Goal: Task Accomplishment & Management: Complete application form

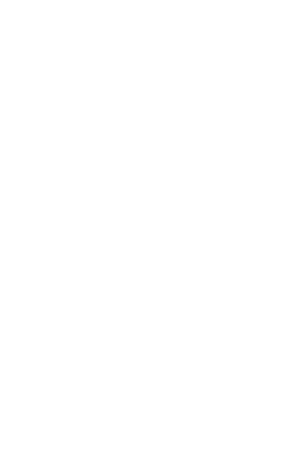
click at [116, 310] on div "Dynamic Content Wrapper" at bounding box center [148, 231] width 297 height 463
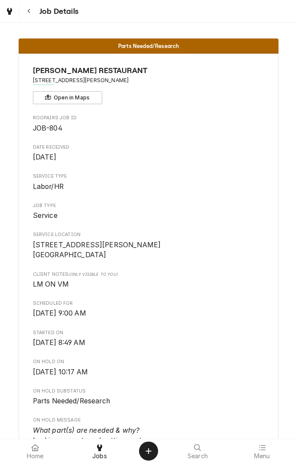
click at [28, 16] on button "Navigate back" at bounding box center [29, 11] width 16 height 16
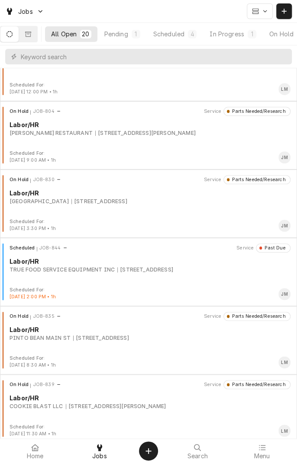
scroll to position [172, 0]
click at [112, 405] on div "7800 N Navarro St, Victoria, TX 77904" at bounding box center [116, 406] width 100 height 8
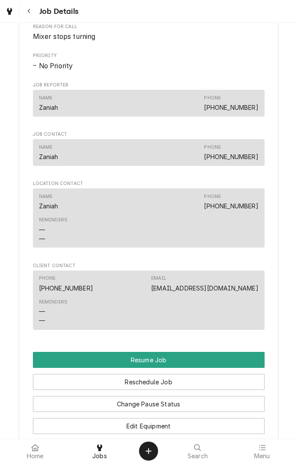
scroll to position [619, 0]
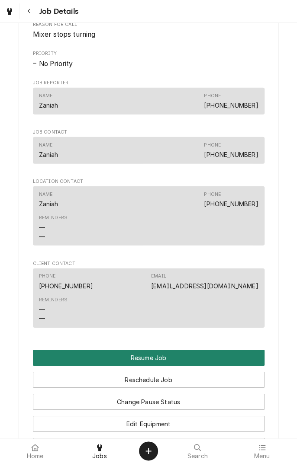
click at [174, 366] on button "Resume Job" at bounding box center [148, 358] width 231 height 16
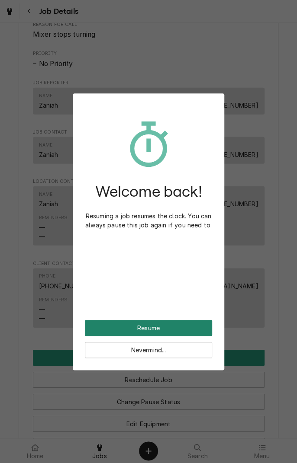
click at [182, 326] on button "Resume" at bounding box center [148, 328] width 127 height 16
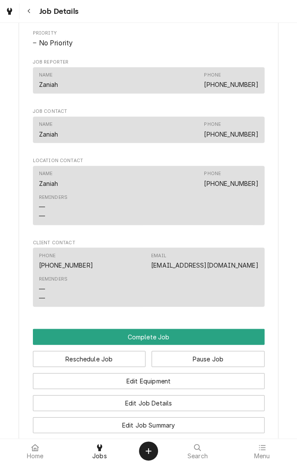
scroll to position [574, 0]
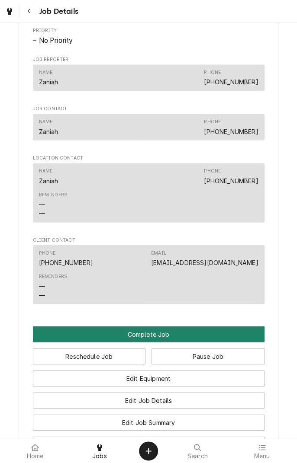
click at [172, 342] on button "Complete Job" at bounding box center [148, 334] width 231 height 16
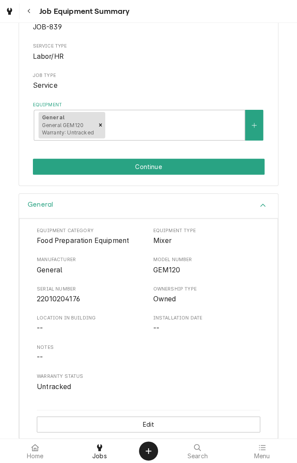
scroll to position [96, 0]
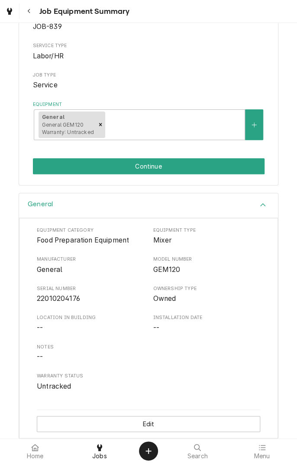
click at [159, 170] on button "Continue" at bounding box center [148, 166] width 231 height 16
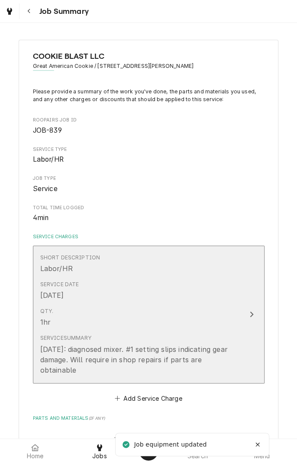
click at [249, 311] on icon "Update Line Item" at bounding box center [251, 314] width 4 height 7
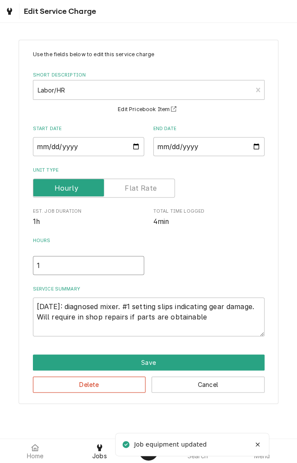
click at [65, 268] on input "1" at bounding box center [88, 265] width 111 height 19
type textarea "x"
type input ".5"
type textarea "x"
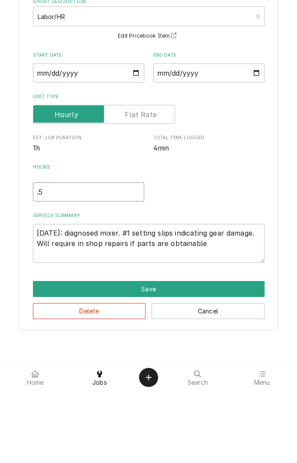
type input ".5"
click at [222, 320] on textarea "8/18/25: diagnosed mixer. #1 setting slips indicating gear damage. Will require…" at bounding box center [148, 316] width 231 height 39
type textarea "x"
type textarea "8/18/25: diagnosed mixer. #1 setting slips indicating gear damage. Will require…"
type textarea "x"
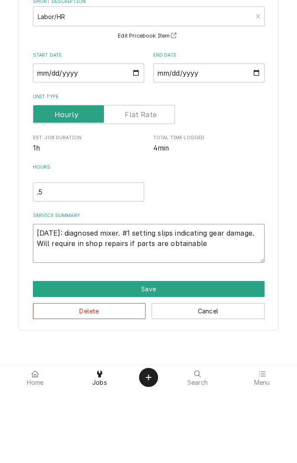
type textarea "8/18/25: diagnosed mixer. #1 setting slips indicating gear damage. Will require…"
type textarea "x"
type textarea "8/18/25: diagnosed mixer. #1 setting slips indicating gear damage. Will require…"
type textarea "x"
type textarea "8/18/25: diagnosed mixer. #1 setting slips indicating gear damage. Will require…"
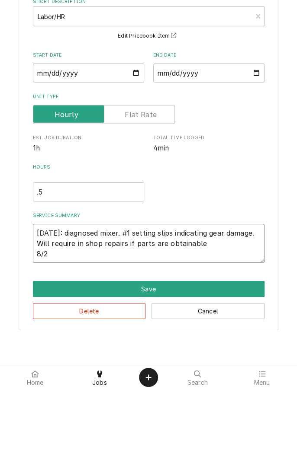
type textarea "x"
type textarea "8/18/25: diagnosed mixer. #1 setting slips indicating gear damage. Will require…"
type textarea "x"
type textarea "8/18/25: diagnosed mixer. #1 setting slips indicating gear damage. Will require…"
type textarea "x"
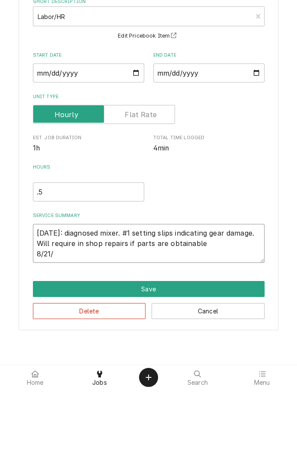
type textarea "8/18/25: diagnosed mixer. #1 setting slips indicating gear damage. Will require…"
type textarea "x"
type textarea "8/18/25: diagnosed mixer. #1 setting slips indicating gear damage. Will require…"
type textarea "x"
type textarea "8/18/25: diagnosed mixer. #1 setting slips indicating gear damage. Will require…"
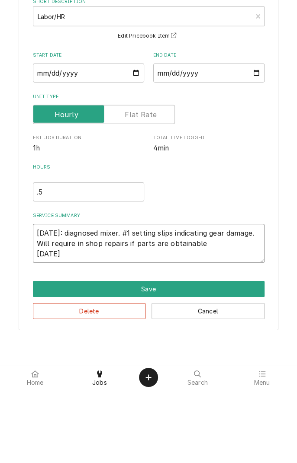
type textarea "x"
type textarea "8/18/25: diagnosed mixer. #1 setting slips indicating gear damage. Will require…"
type textarea "x"
type textarea "8/18/25: diagnosed mixer. #1 setting slips indicating gear damage. Will require…"
type textarea "x"
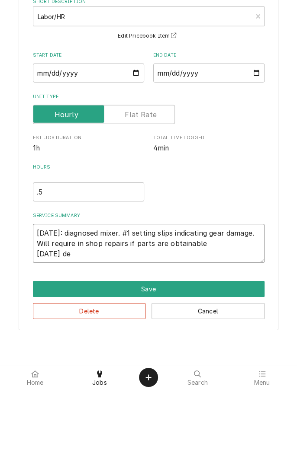
type textarea "8/18/25: diagnosed mixer. #1 setting slips indicating gear damage. Will require…"
type textarea "x"
type textarea "8/18/25: diagnosed mixer. #1 setting slips indicating gear damage. Will require…"
type textarea "x"
type textarea "8/18/25: diagnosed mixer. #1 setting slips indicating gear damage. Will require…"
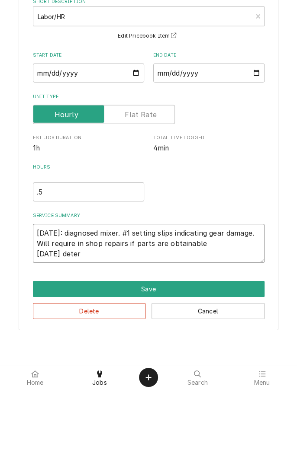
type textarea "x"
type textarea "8/18/25: diagnosed mixer. #1 setting slips indicating gear damage. Will require…"
type textarea "x"
type textarea "8/18/25: diagnosed mixer. #1 setting slips indicating gear damage. Will require…"
type textarea "x"
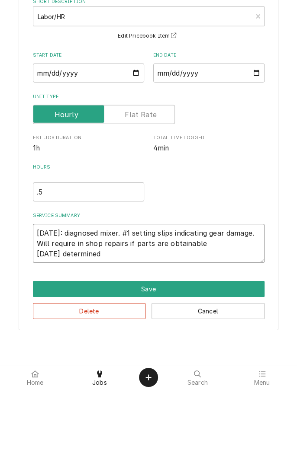
type textarea "8/18/25: diagnosed mixer. #1 setting slips indicating gear damage. Will require…"
type textarea "x"
type textarea "8/18/25: diagnosed mixer. #1 setting slips indicating gear damage. Will require…"
type textarea "x"
type textarea "8/18/25: diagnosed mixer. #1 setting slips indicating gear damage. Will require…"
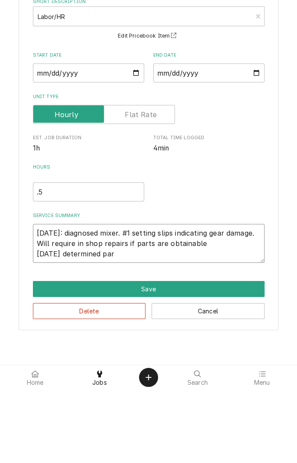
type textarea "x"
type textarea "8/18/25: diagnosed mixer. #1 setting slips indicating gear damage. Will require…"
type textarea "x"
type textarea "8/18/25: diagnosed mixer. #1 setting slips indicating gear damage. Will require…"
type textarea "x"
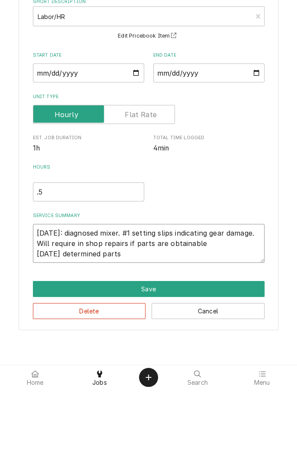
type textarea "8/18/25: diagnosed mixer. #1 setting slips indicating gear damage. Will require…"
type textarea "x"
type textarea "8/18/25: diagnosed mixer. #1 setting slips indicating gear damage. Will require…"
type textarea "x"
type textarea "8/18/25: diagnosed mixer. #1 setting slips indicating gear damage. Will require…"
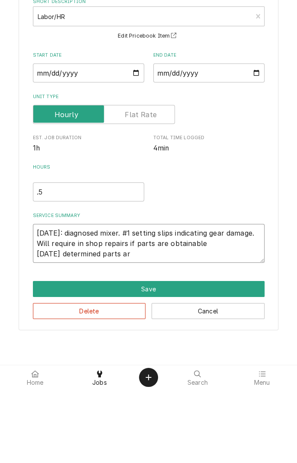
type textarea "x"
type textarea "8/18/25: diagnosed mixer. #1 setting slips indicating gear damage. Will require…"
type textarea "x"
type textarea "8/18/25: diagnosed mixer. #1 setting slips indicating gear damage. Will require…"
type textarea "x"
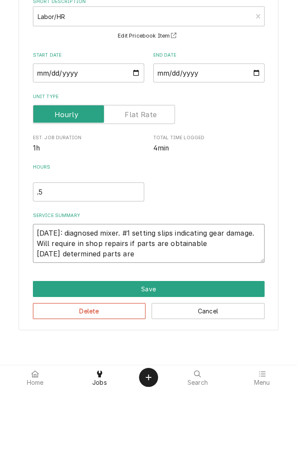
type textarea "8/18/25: diagnosed mixer. #1 setting slips indicating gear damage. Will require…"
type textarea "x"
type textarea "8/18/25: diagnosed mixer. #1 setting slips indicating gear damage. Will require…"
type textarea "x"
type textarea "8/18/25: diagnosed mixer. #1 setting slips indicating gear damage. Will require…"
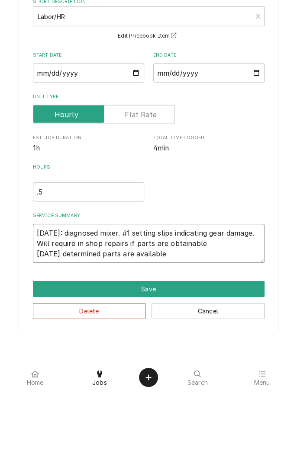
type textarea "x"
type textarea "8/18/25: diagnosed mixer. #1 setting slips indicating gear damage. Will require…"
type textarea "x"
type textarea "8/18/25: diagnosed mixer. #1 setting slips indicating gear damage. Will require…"
type textarea "x"
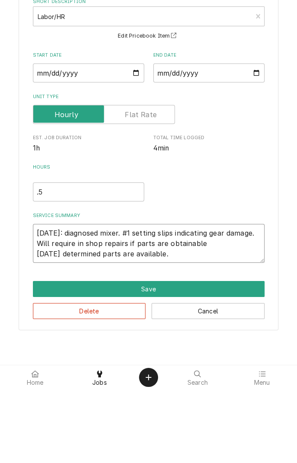
type textarea "8/18/25: diagnosed mixer. #1 setting slips indicating gear damage. Will require…"
type textarea "x"
type textarea "8/18/25: diagnosed mixer. #1 setting slips indicating gear damage. Will require…"
type textarea "x"
type textarea "8/18/25: diagnosed mixer. #1 setting slips indicating gear damage. Will require…"
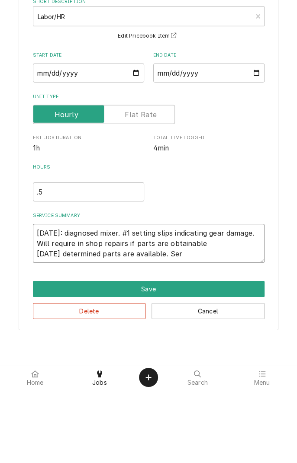
type textarea "x"
type textarea "8/18/25: diagnosed mixer. #1 setting slips indicating gear damage. Will require…"
type textarea "x"
type textarea "8/18/25: diagnosed mixer. #1 setting slips indicating gear damage. Will require…"
type textarea "x"
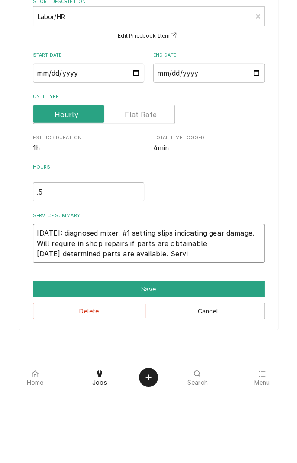
type textarea "8/18/25: diagnosed mixer. #1 setting slips indicating gear damage. Will require…"
type textarea "x"
type textarea "8/18/25: diagnosed mixer. #1 setting slips indicating gear damage. Will require…"
type textarea "x"
type textarea "8/18/25: diagnosed mixer. #1 setting slips indicating gear damage. Will require…"
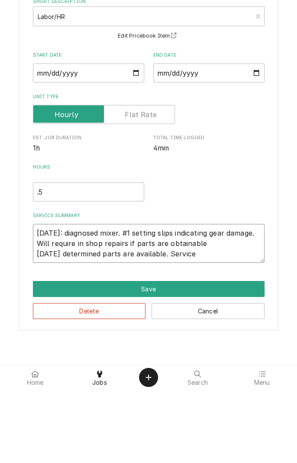
type textarea "x"
type textarea "8/18/25: diagnosed mixer. #1 setting slips indicating gear damage. Will require…"
type textarea "x"
type textarea "8/18/25: diagnosed mixer. #1 setting slips indicating gear damage. Will require…"
type textarea "x"
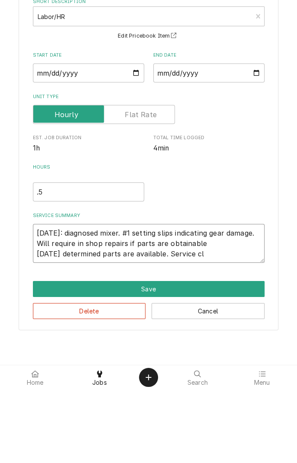
type textarea "8/18/25: diagnosed mixer. #1 setting slips indicating gear damage. Will require…"
type textarea "x"
type textarea "8/18/25: diagnosed mixer. #1 setting slips indicating gear damage. Will require…"
type textarea "x"
type textarea "8/18/25: diagnosed mixer. #1 setting slips indicating gear damage. Will require…"
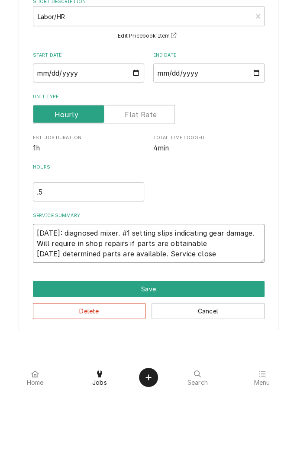
type textarea "x"
type textarea "8/18/25: diagnosed mixer. #1 setting slips indicating gear damage. Will require…"
type textarea "x"
type textarea "8/18/25: diagnosed mixer. #1 setting slips indicating gear damage. Will require…"
type textarea "x"
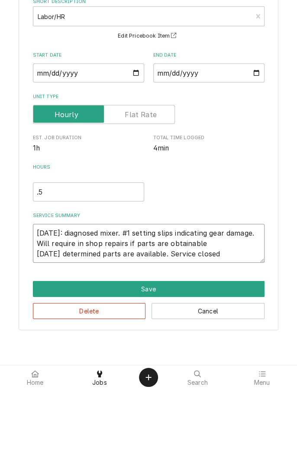
type textarea "8/18/25: diagnosed mixer. #1 setting slips indicating gear damage. Will require…"
type textarea "x"
type textarea "8/18/25: diagnosed mixer. #1 setting slips indicating gear damage. Will require…"
type textarea "x"
type textarea "8/18/25: diagnosed mixer. #1 setting slips indicating gear damage. Will require…"
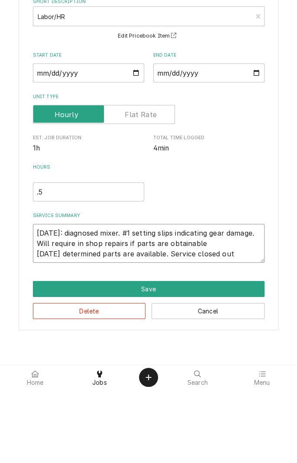
type textarea "x"
type textarea "8/18/25: diagnosed mixer. #1 setting slips indicating gear damage. Will require…"
type textarea "x"
type textarea "8/18/25: diagnosed mixer. #1 setting slips indicating gear damage. Will require…"
type textarea "x"
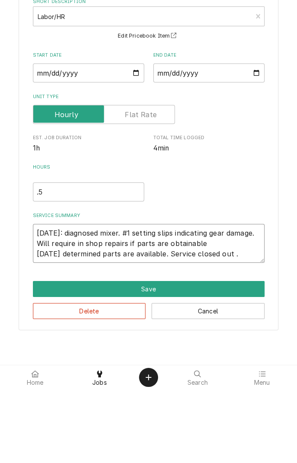
type textarea "8/18/25: diagnosed mixer. #1 setting slips indicating gear damage. Will require…"
type textarea "x"
type textarea "8/18/25: diagnosed mixer. #1 setting slips indicating gear damage. Will require…"
type textarea "x"
type textarea "8/18/25: diagnosed mixer. #1 setting slips indicating gear damage. Will require…"
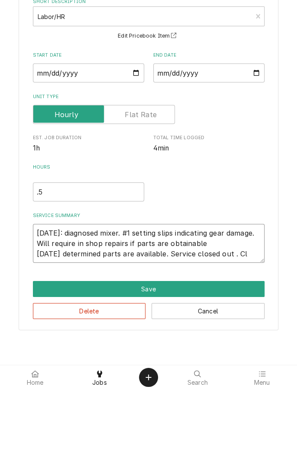
type textarea "x"
type textarea "8/18/25: diagnosed mixer. #1 setting slips indicating gear damage. Will require…"
type textarea "x"
type textarea "8/18/25: diagnosed mixer. #1 setting slips indicating gear damage. Will require…"
type textarea "x"
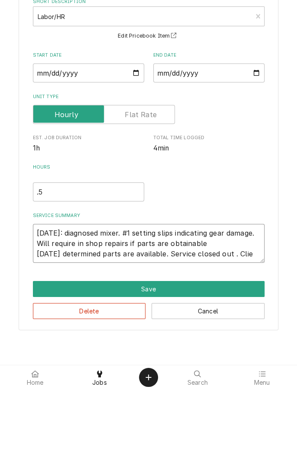
type textarea "8/18/25: diagnosed mixer. #1 setting slips indicating gear damage. Will require…"
type textarea "x"
type textarea "8/18/25: diagnosed mixer. #1 setting slips indicating gear damage. Will require…"
type textarea "x"
type textarea "8/18/25: diagnosed mixer. #1 setting slips indicating gear damage. Will require…"
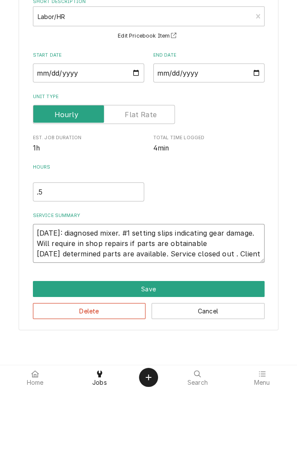
type textarea "x"
type textarea "8/18/25: diagnosed mixer. #1 setting slips indicating gear damage. Will require…"
type textarea "x"
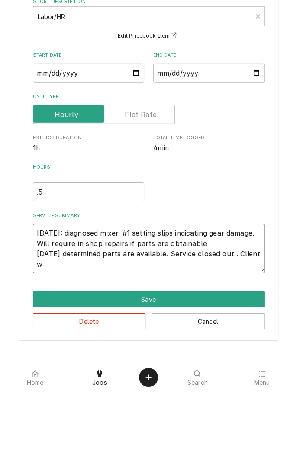
type textarea "8/18/25: diagnosed mixer. #1 setting slips indicating gear damage. Will require…"
type textarea "x"
type textarea "8/18/25: diagnosed mixer. #1 setting slips indicating gear damage. Will require…"
type textarea "x"
type textarea "8/18/25: diagnosed mixer. #1 setting slips indicating gear damage. Will require…"
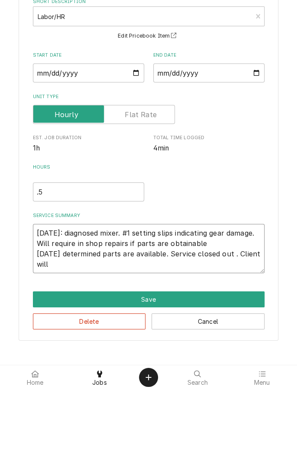
type textarea "x"
type textarea "8/18/25: diagnosed mixer. #1 setting slips indicating gear damage. Will require…"
type textarea "x"
type textarea "8/18/25: diagnosed mixer. #1 setting slips indicating gear damage. Will require…"
type textarea "x"
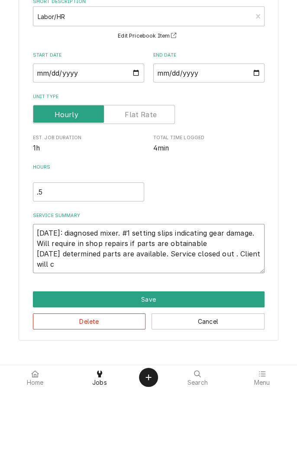
type textarea "8/18/25: diagnosed mixer. #1 setting slips indicating gear damage. Will require…"
type textarea "x"
type textarea "8/18/25: diagnosed mixer. #1 setting slips indicating gear damage. Will require…"
type textarea "x"
type textarea "8/18/25: diagnosed mixer. #1 setting slips indicating gear damage. Will require…"
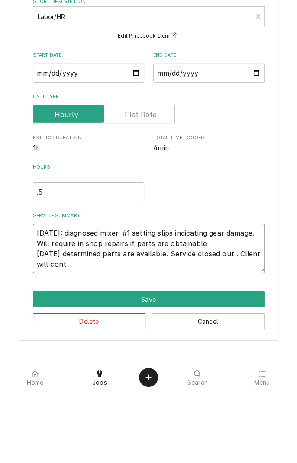
type textarea "x"
type textarea "8/18/25: diagnosed mixer. #1 setting slips indicating gear damage. Will require…"
type textarea "x"
type textarea "8/18/25: diagnosed mixer. #1 setting slips indicating gear damage. Will require…"
type textarea "x"
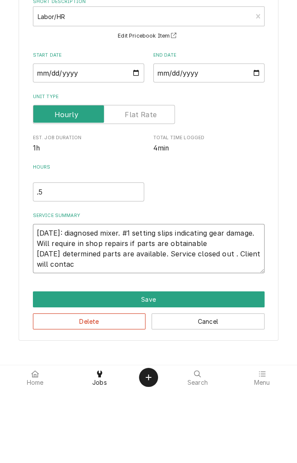
type textarea "8/18/25: diagnosed mixer. #1 setting slips indicating gear damage. Will require…"
type textarea "x"
type textarea "8/18/25: diagnosed mixer. #1 setting slips indicating gear damage. Will require…"
type textarea "x"
type textarea "8/18/25: diagnosed mixer. #1 setting slips indicating gear damage. Will require…"
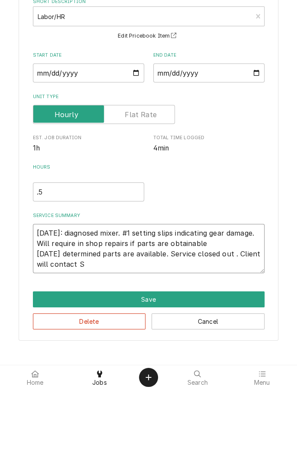
type textarea "x"
type textarea "8/18/25: diagnosed mixer. #1 setting slips indicating gear damage. Will require…"
type textarea "x"
type textarea "8/18/25: diagnosed mixer. #1 setting slips indicating gear damage. Will require…"
type textarea "x"
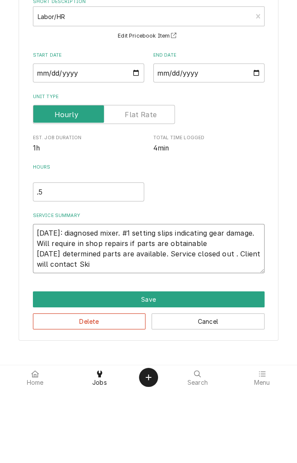
type textarea "8/18/25: diagnosed mixer. #1 setting slips indicating gear damage. Will require…"
type textarea "x"
type textarea "8/18/25: diagnosed mixer. #1 setting slips indicating gear damage. Will require…"
type textarea "x"
type textarea "8/18/25: diagnosed mixer. #1 setting slips indicating gear damage. Will require…"
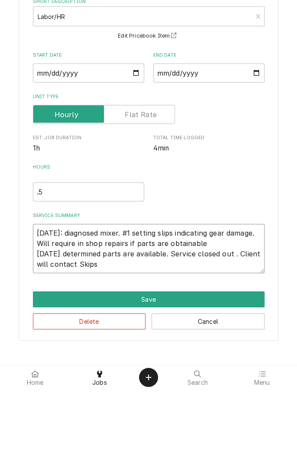
type textarea "x"
type textarea "8/18/25: diagnosed mixer. #1 setting slips indicating gear damage. Will require…"
type textarea "x"
type textarea "8/18/25: diagnosed mixer. #1 setting slips indicating gear damage. Will require…"
type textarea "x"
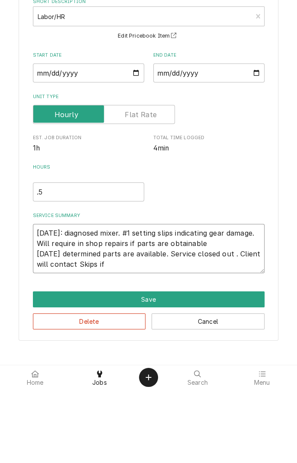
type textarea "8/18/25: diagnosed mixer. #1 setting slips indicating gear damage. Will require…"
type textarea "x"
type textarea "8/18/25: diagnosed mixer. #1 setting slips indicating gear damage. Will require…"
type textarea "x"
type textarea "8/18/25: diagnosed mixer. #1 setting slips indicating gear damage. Will require…"
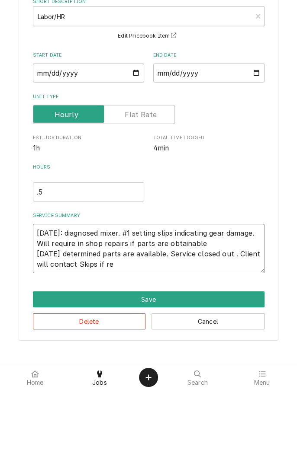
type textarea "x"
type textarea "8/18/25: diagnosed mixer. #1 setting slips indicating gear damage. Will require…"
type textarea "x"
type textarea "8/18/25: diagnosed mixer. #1 setting slips indicating gear damage. Will require…"
type textarea "x"
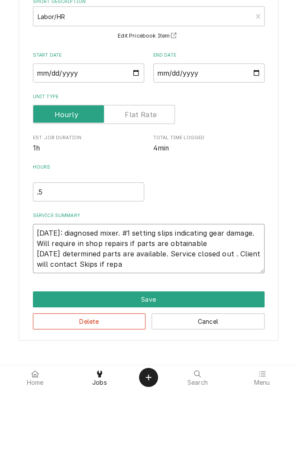
type textarea "8/18/25: diagnosed mixer. #1 setting slips indicating gear damage. Will require…"
type textarea "x"
type textarea "8/18/25: diagnosed mixer. #1 setting slips indicating gear damage. Will require…"
type textarea "x"
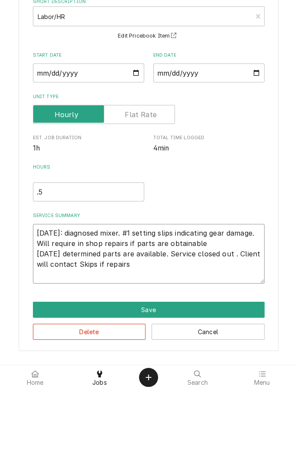
type textarea "8/18/25: diagnosed mixer. #1 setting slips indicating gear damage. Will require…"
type textarea "x"
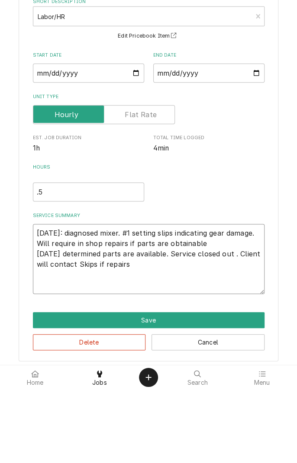
type textarea "8/18/25: diagnosed mixer. #1 setting slips indicating gear damage. Will require…"
type textarea "x"
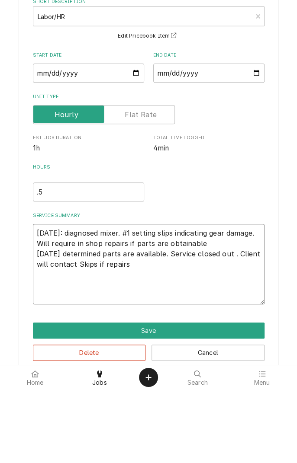
type textarea "8/18/25: diagnosed mixer. #1 setting slips indicating gear damage. Will require…"
type textarea "x"
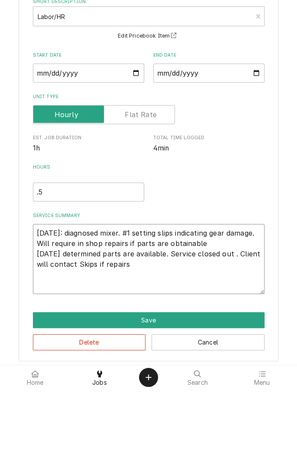
type textarea "8/18/25: diagnosed mixer. #1 setting slips indicating gear damage. Will require…"
type textarea "x"
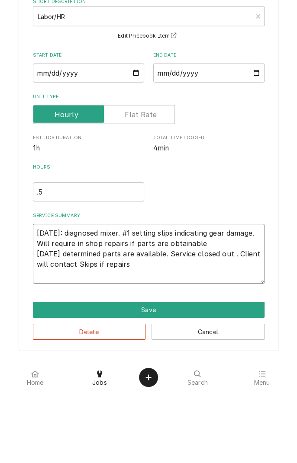
type textarea "8/18/25: diagnosed mixer. #1 setting slips indicating gear damage. Will require…"
type textarea "x"
type textarea "8/18/25: diagnosed mixer. #1 setting slips indicating gear damage. Will require…"
type textarea "x"
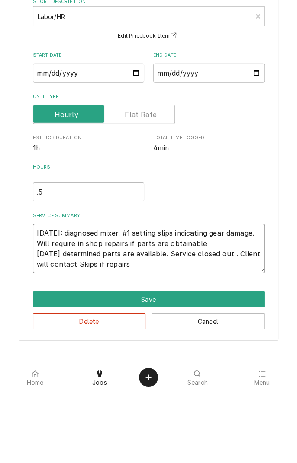
type textarea "8/18/25: diagnosed mixer. #1 setting slips indicating gear damage. Will require…"
type textarea "x"
type textarea "8/18/25: diagnosed mixer. #1 setting slips indicating gear damage. Will require…"
type textarea "x"
type textarea "8/18/25: diagnosed mixer. #1 setting slips indicating gear damage. Will require…"
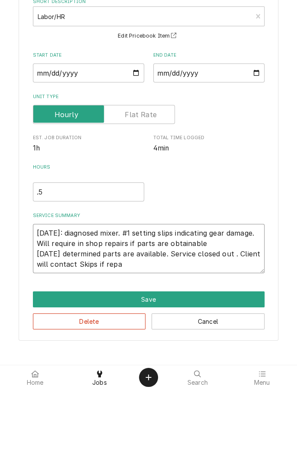
type textarea "x"
type textarea "8/18/25: diagnosed mixer. #1 setting slips indicating gear damage. Will require…"
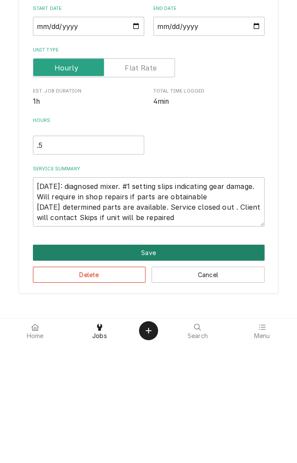
click at [170, 375] on button "Save" at bounding box center [148, 373] width 231 height 16
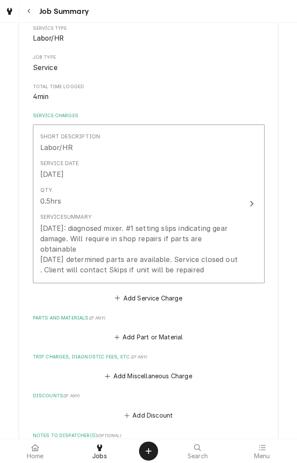
scroll to position [141, 0]
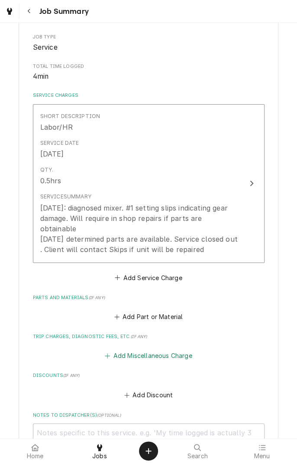
click at [160, 350] on button "Add Miscellaneous Charge" at bounding box center [148, 356] width 90 height 12
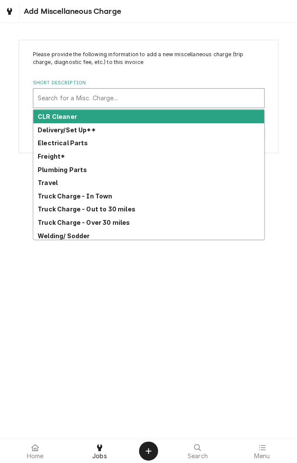
click at [99, 198] on strong "Truck Charge - In Town" at bounding box center [75, 195] width 75 height 7
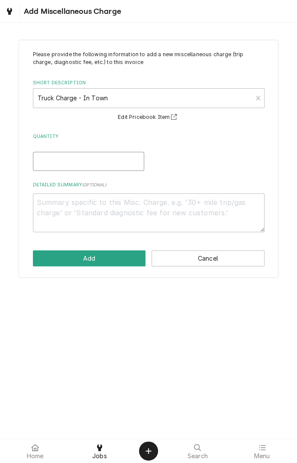
click at [118, 160] on input "Quantity" at bounding box center [88, 161] width 111 height 19
click at [147, 205] on textarea "Detailed Summary ( optional )" at bounding box center [148, 212] width 231 height 39
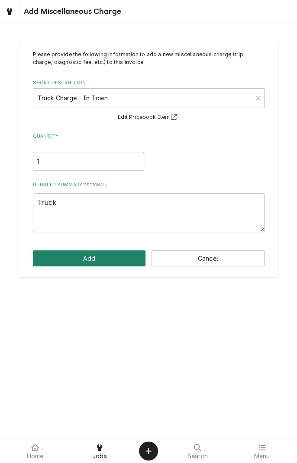
click at [112, 261] on button "Add" at bounding box center [89, 258] width 113 height 16
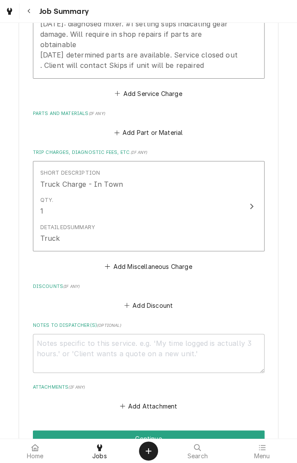
scroll to position [422, 0]
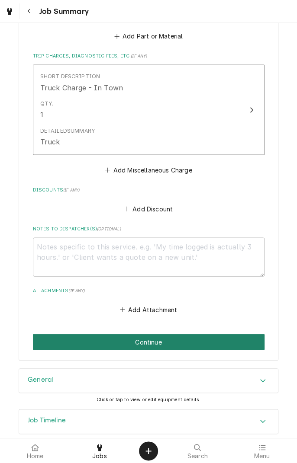
click at [201, 334] on button "Continue" at bounding box center [148, 342] width 231 height 16
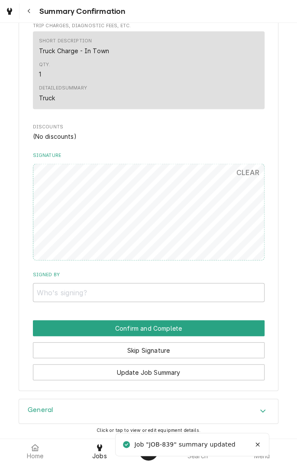
scroll to position [431, 0]
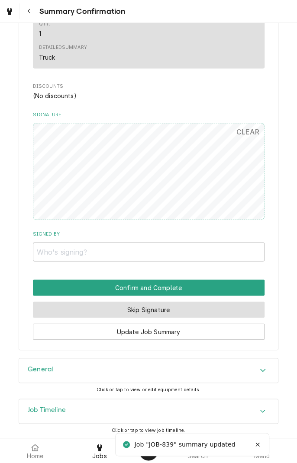
click at [189, 311] on button "Skip Signature" at bounding box center [148, 309] width 231 height 16
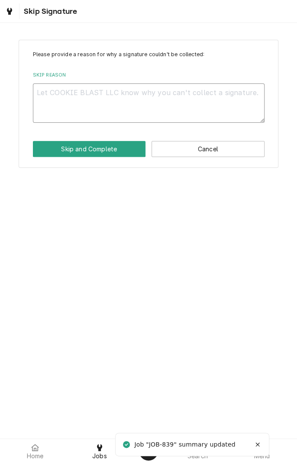
click at [167, 96] on textarea "Skip Reason" at bounding box center [148, 102] width 231 height 39
type textarea "x"
type textarea "S"
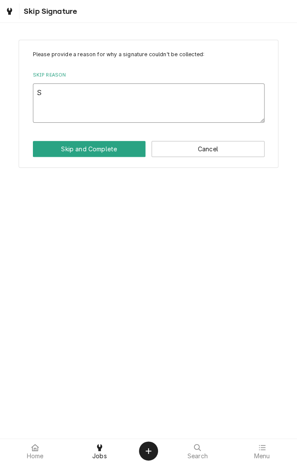
type textarea "x"
type textarea "Se"
type textarea "x"
type textarea "Ser"
type textarea "x"
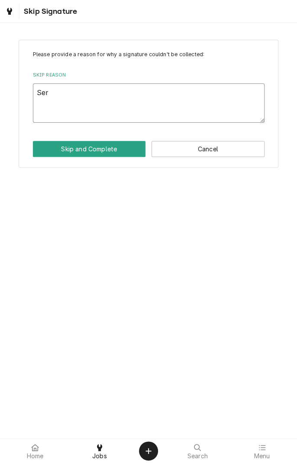
type textarea "Serv"
type textarea "x"
type textarea "Servi"
type textarea "x"
type textarea "Servic"
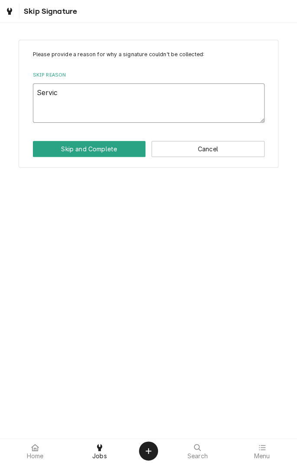
type textarea "x"
type textarea "Service"
type textarea "x"
type textarea "Service"
type textarea "x"
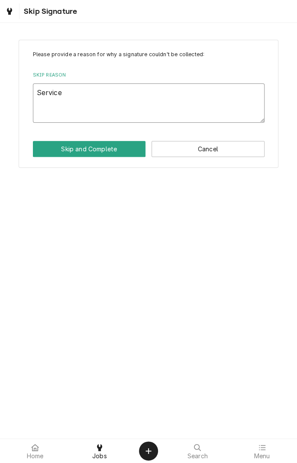
type textarea "Service c"
type textarea "x"
type textarea "Service cl"
type textarea "x"
type textarea "Service clo"
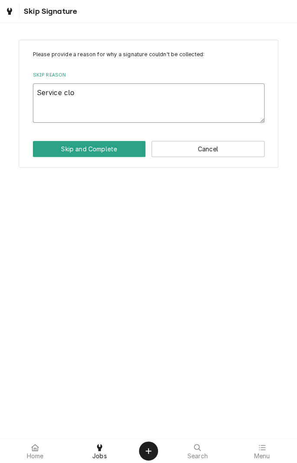
type textarea "x"
type textarea "Service clos"
type textarea "x"
type textarea "Service close"
type textarea "x"
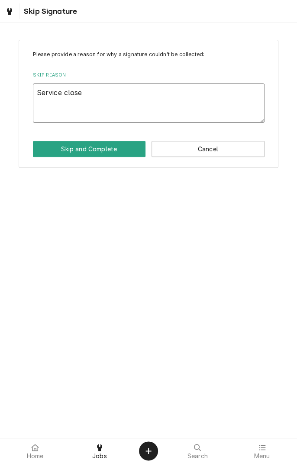
type textarea "Service closed"
type textarea "x"
type textarea "Service closed"
type textarea "x"
type textarea "Service closed o"
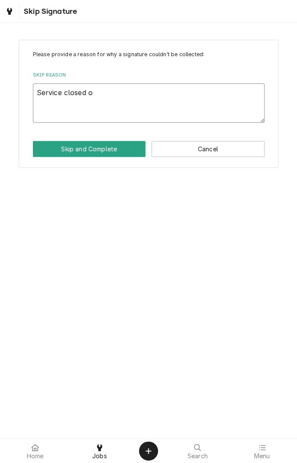
type textarea "x"
type textarea "Service closed ou"
type textarea "x"
type textarea "Service closed out"
type textarea "x"
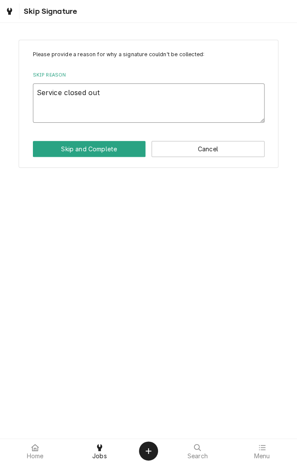
type textarea "Service closed out"
type textarea "x"
type textarea "Service closed out i"
type textarea "x"
type textarea "Service closed out in"
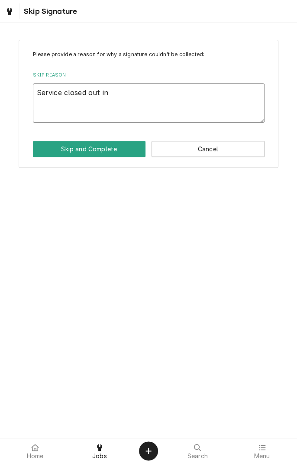
type textarea "x"
type textarea "Service closed out in"
type textarea "x"
type textarea "Service closed out in s"
type textarea "x"
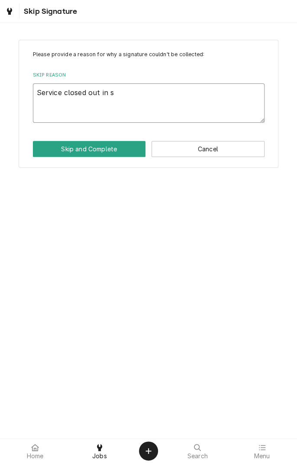
type textarea "Service closed out in sh"
type textarea "x"
type textarea "Service closed out in sho"
type textarea "x"
type textarea "Service closed out in shop"
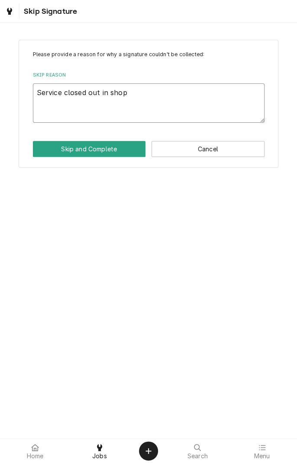
type textarea "x"
type textarea "Service closed out in shop"
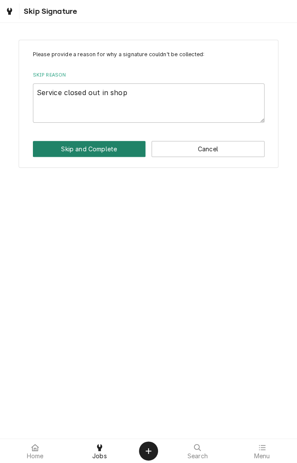
click at [111, 151] on button "Skip and Complete" at bounding box center [89, 149] width 113 height 16
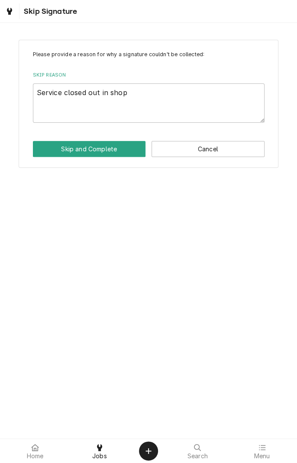
type textarea "x"
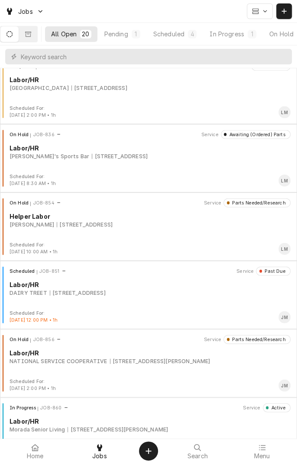
scroll to position [560, 0]
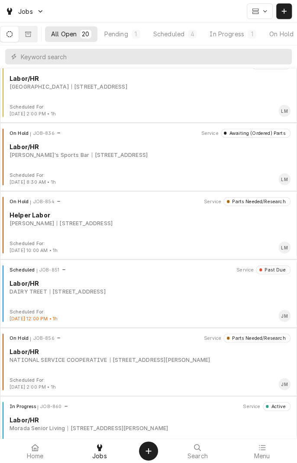
click at [106, 362] on div "On Hold JOB-856 Service Parts Needed/Research Labor/HR NATIONAL SERVICE COOPERA…" at bounding box center [148, 354] width 290 height 43
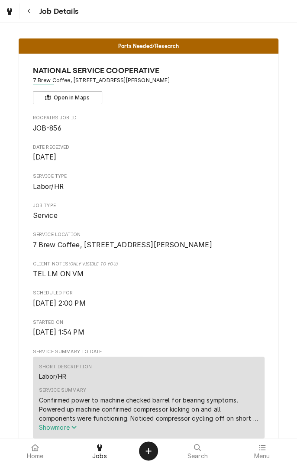
click at [30, 11] on icon "Navigate back" at bounding box center [29, 11] width 4 height 6
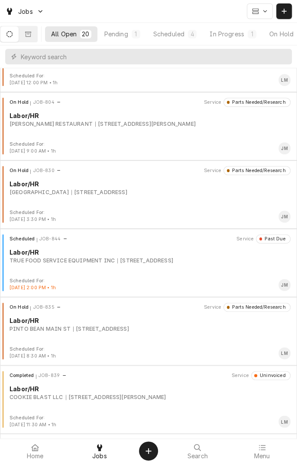
scroll to position [180, 0]
click at [105, 261] on div "TRUE FOOD SERVICE EQUIPMENT INC" at bounding box center [62, 262] width 105 height 8
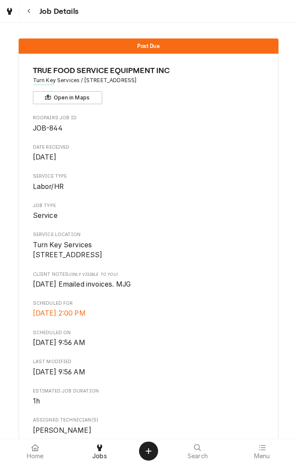
click at [31, 10] on div "Navigate back" at bounding box center [29, 11] width 9 height 9
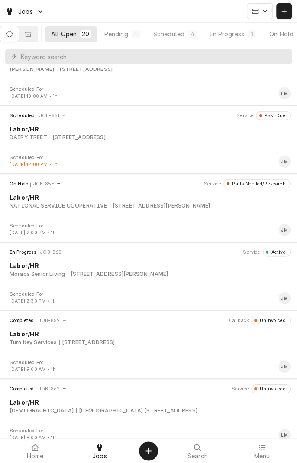
scroll to position [729, 0]
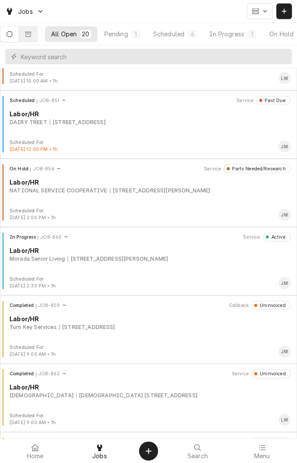
click at [115, 328] on div "[STREET_ADDRESS]" at bounding box center [87, 327] width 56 height 8
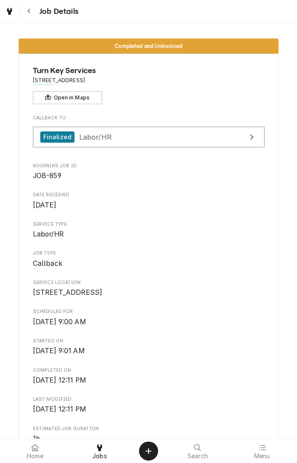
click at [35, 12] on button "Navigate back" at bounding box center [29, 11] width 16 height 16
